Goal: Navigation & Orientation: Find specific page/section

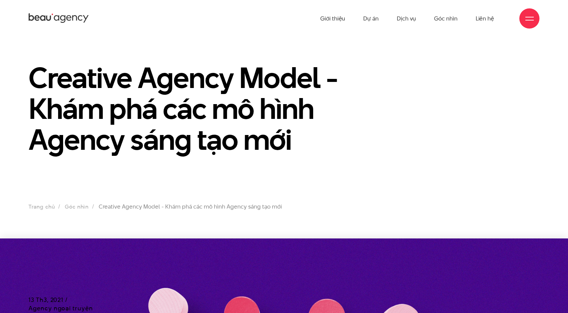
click at [46, 17] on icon at bounding box center [59, 18] width 60 height 12
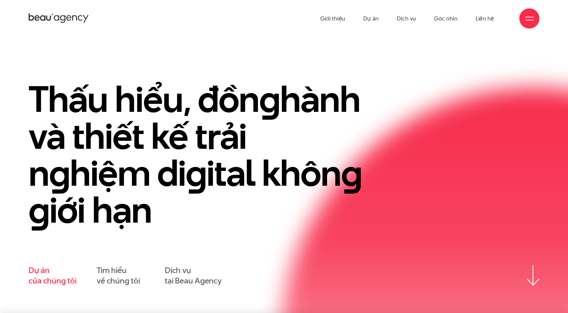
click at [52, 278] on link "Dự án của chúng tôi" at bounding box center [53, 275] width 48 height 21
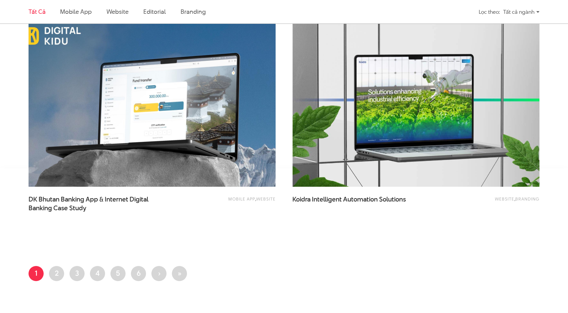
scroll to position [1393, 0]
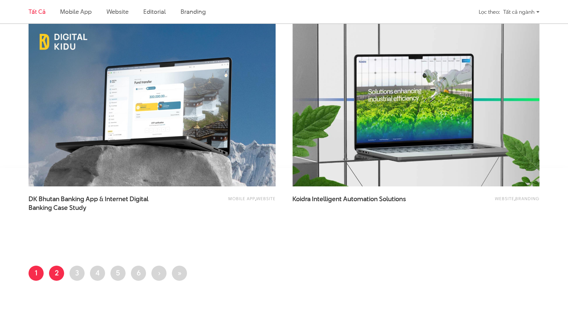
click at [58, 269] on link "Trang 2" at bounding box center [56, 272] width 15 height 15
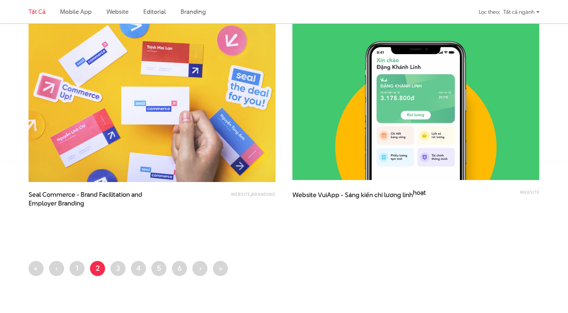
scroll to position [1400, 0]
click at [119, 260] on li "Trang 3" at bounding box center [117, 267] width 15 height 15
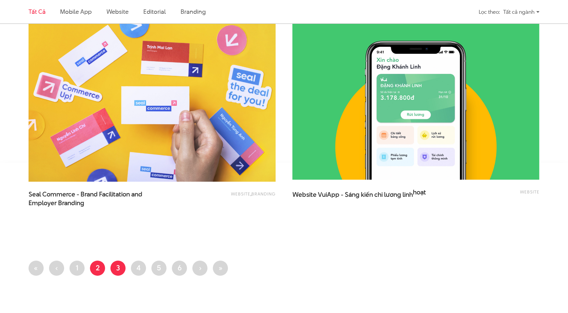
click at [119, 267] on link "Trang 3" at bounding box center [117, 267] width 15 height 15
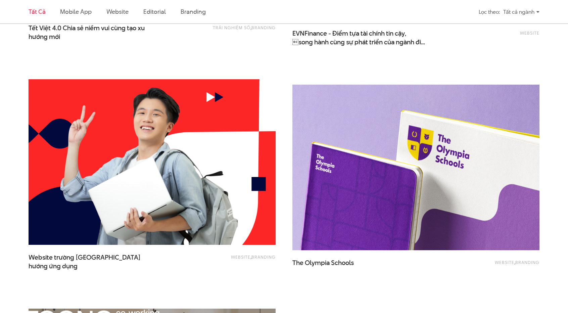
scroll to position [1149, 0]
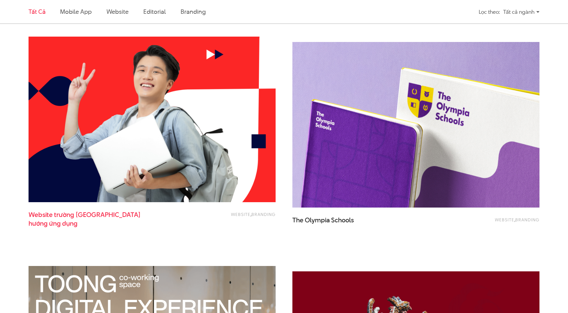
click at [72, 212] on span "Website trường đại học Thăng Long - Định hướng ứng dụng" at bounding box center [96, 218] width 134 height 17
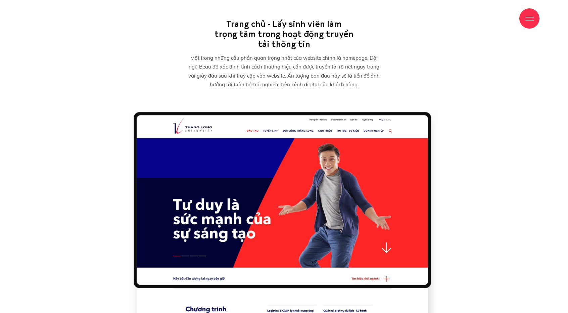
scroll to position [2882, 0]
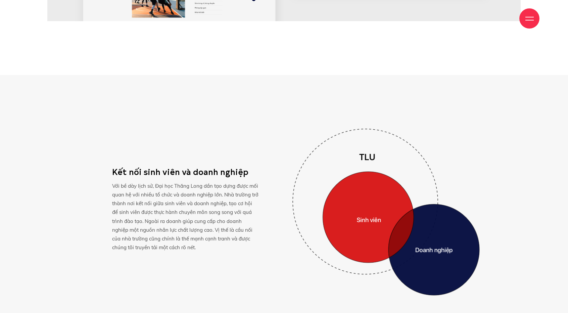
click at [257, 146] on div "Kết nối sinh viên và doanh nghiệp Với bề dày lịch sử, Đại học Thăng Long dần tạ…" at bounding box center [284, 211] width 490 height 167
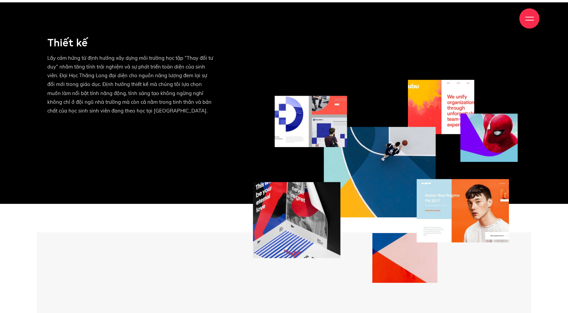
click at [257, 146] on icon at bounding box center [385, 181] width 269 height 210
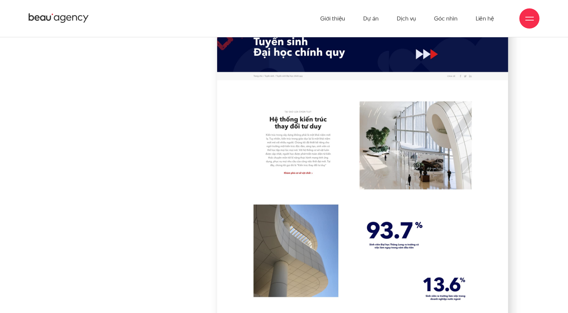
scroll to position [7705, 0]
